Goal: Use online tool/utility: Use online tool/utility

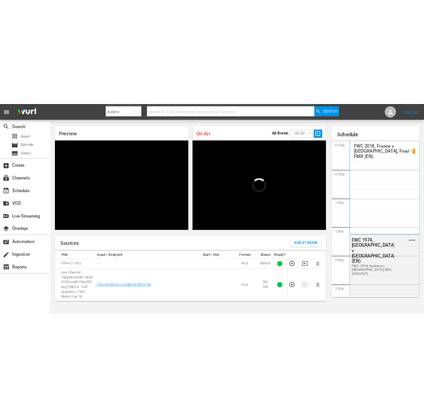
scroll to position [908, 0]
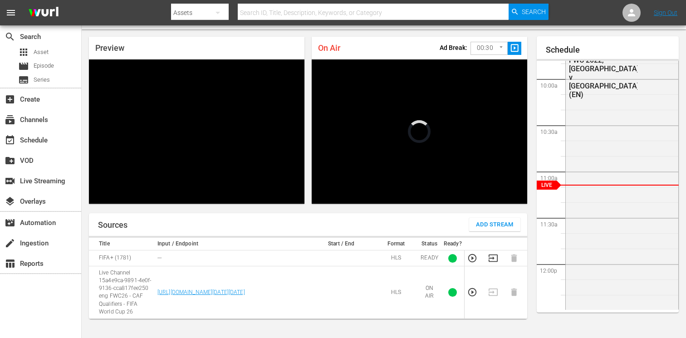
click at [473, 47] on body "menu Search By Assets Search ID, Title, Description, Keywords, or Category Sear…" at bounding box center [343, 146] width 686 height 338
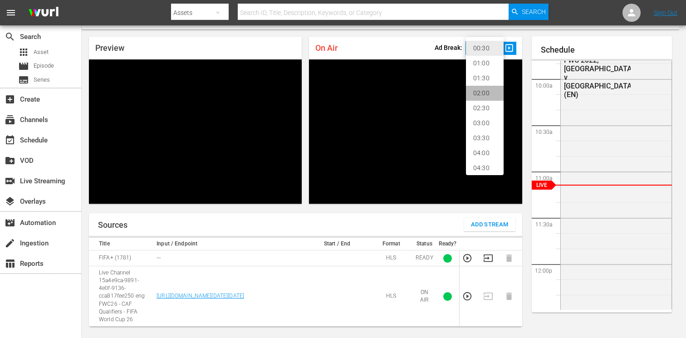
click at [474, 94] on li "02:00" at bounding box center [485, 93] width 38 height 15
type input "120"
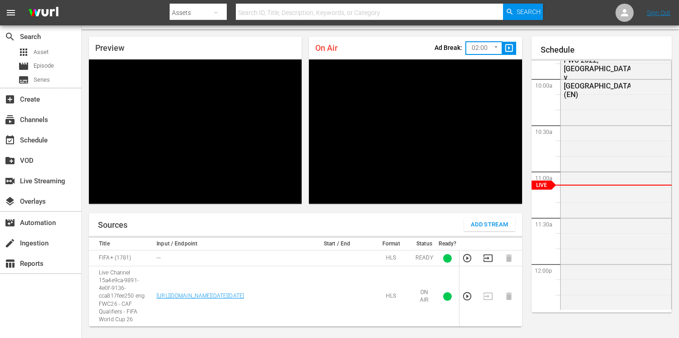
click at [511, 47] on span "slideshow_sharp" at bounding box center [509, 48] width 10 height 10
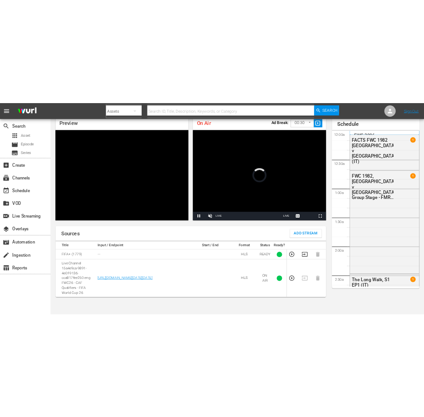
scroll to position [908, 0]
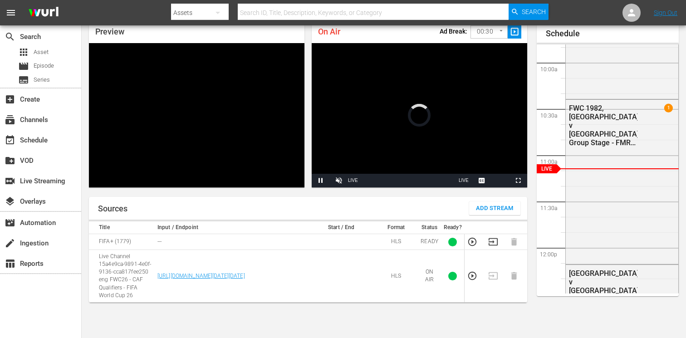
click at [473, 32] on body "menu Search By Assets Search ID, Title, Description, Keywords, or Category Sear…" at bounding box center [343, 130] width 686 height 338
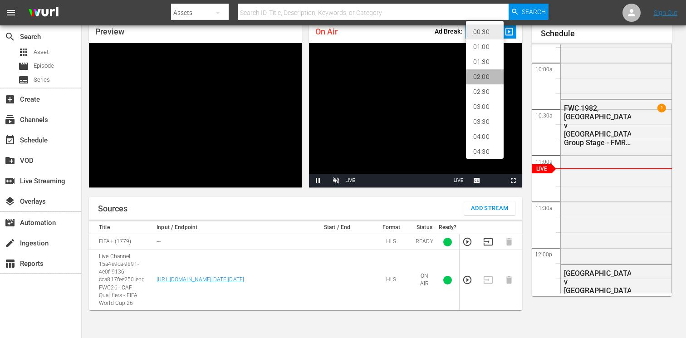
click at [471, 75] on li "02:00" at bounding box center [485, 76] width 38 height 15
type input "120"
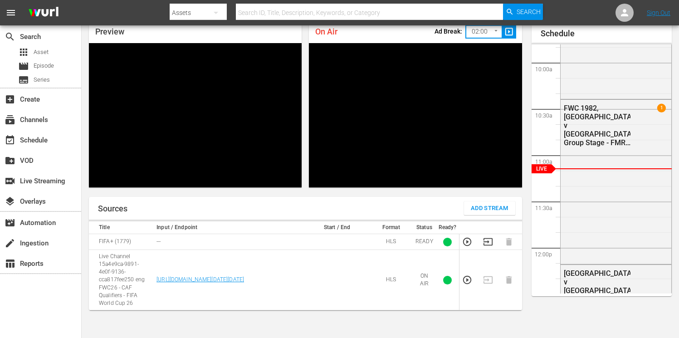
click at [511, 33] on span "slideshow_sharp" at bounding box center [509, 32] width 10 height 10
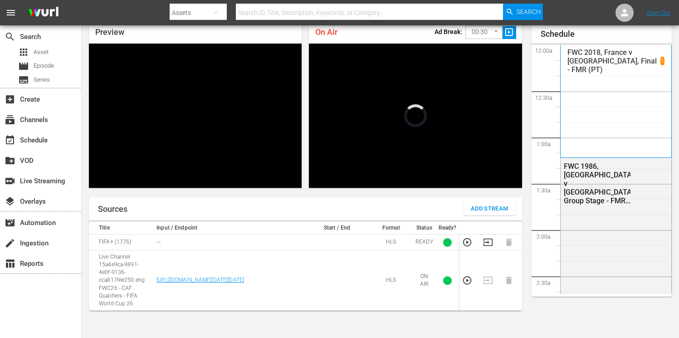
scroll to position [908, 0]
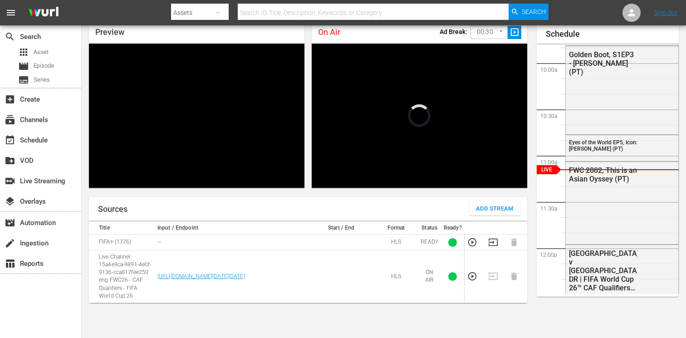
click at [470, 32] on body "menu Search By Assets Search ID, Title, Description, Keywords, or Category Sear…" at bounding box center [343, 130] width 686 height 338
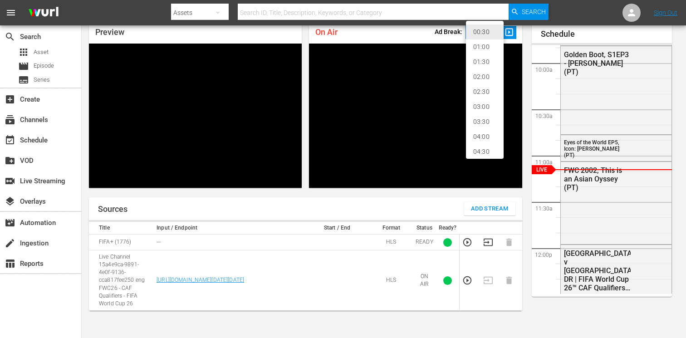
click at [470, 74] on li "02:00" at bounding box center [485, 76] width 38 height 15
type input "120"
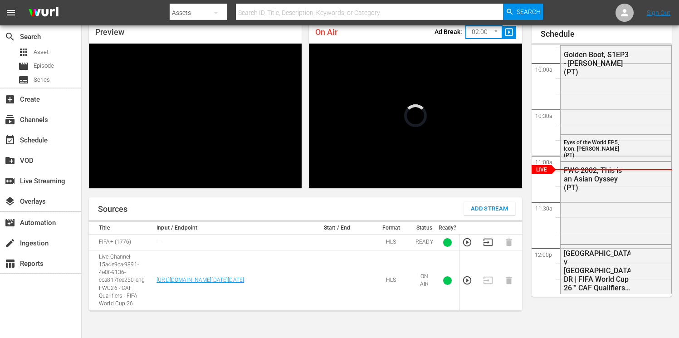
click at [508, 32] on span "slideshow_sharp" at bounding box center [509, 32] width 10 height 10
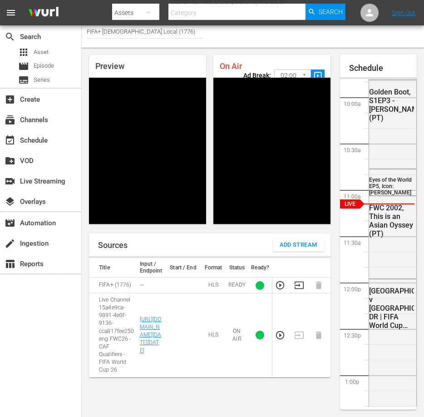
scroll to position [908, 0]
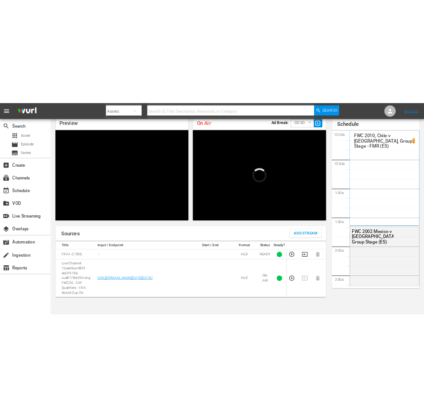
scroll to position [908, 0]
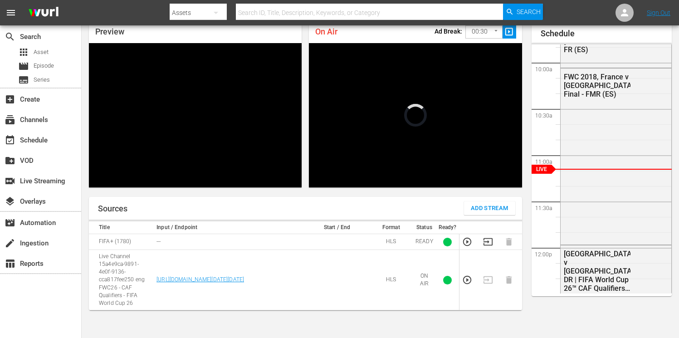
click at [479, 31] on body "menu Search By Assets Search ID, Title, Description, Keywords, or Category Sear…" at bounding box center [339, 130] width 679 height 338
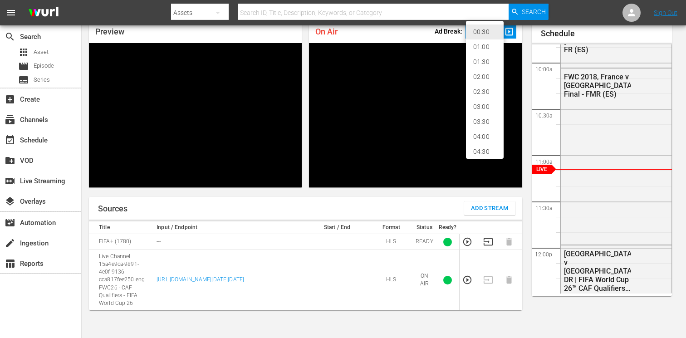
click at [472, 75] on li "02:00" at bounding box center [485, 76] width 38 height 15
type input "120"
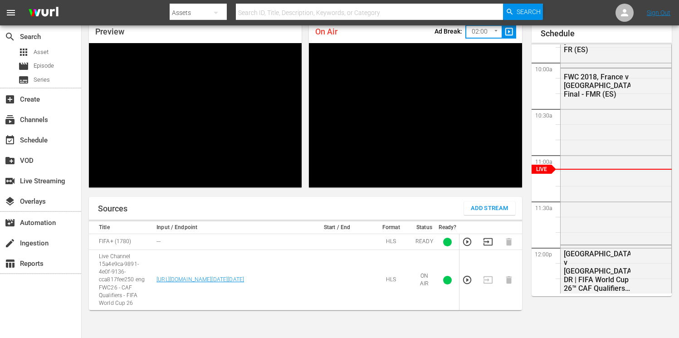
click at [508, 33] on span "slideshow_sharp" at bounding box center [509, 32] width 10 height 10
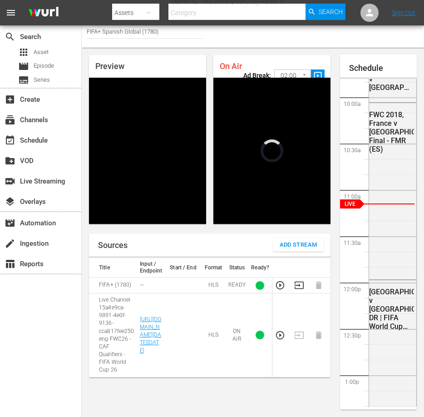
scroll to position [908, 0]
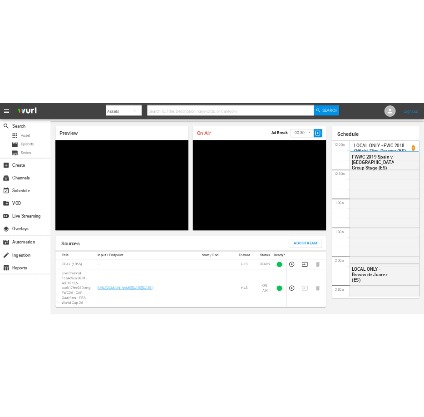
scroll to position [908, 0]
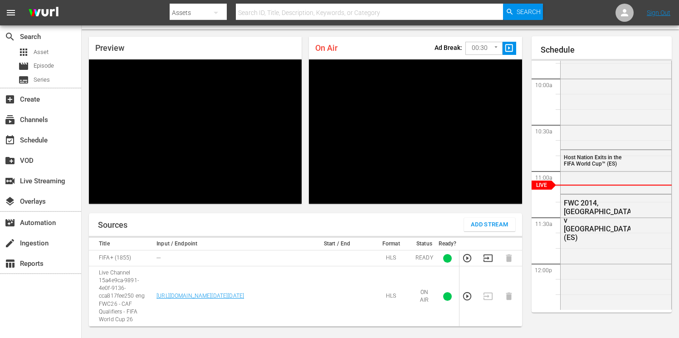
click at [470, 44] on body "menu Search By Assets Search ID, Title, Description, Keywords, or Category Sear…" at bounding box center [339, 146] width 679 height 338
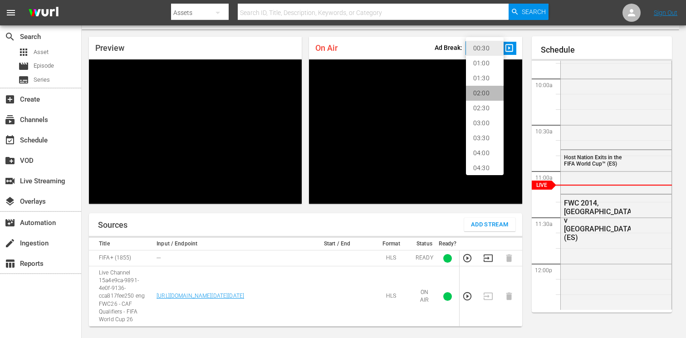
click at [473, 96] on li "02:00" at bounding box center [485, 93] width 38 height 15
type input "120"
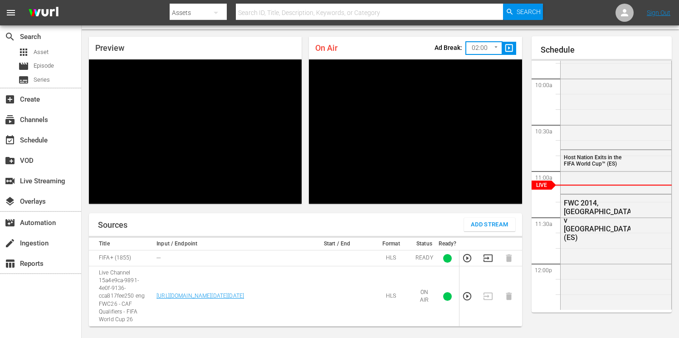
click at [510, 48] on span "slideshow_sharp" at bounding box center [509, 48] width 10 height 10
